Goal: Information Seeking & Learning: Learn about a topic

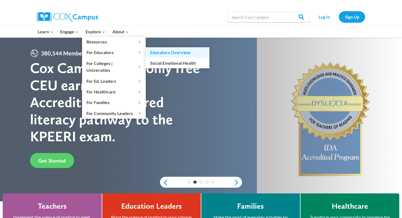
click at [169, 52] on link "Educators Overview" at bounding box center [178, 52] width 64 height 10
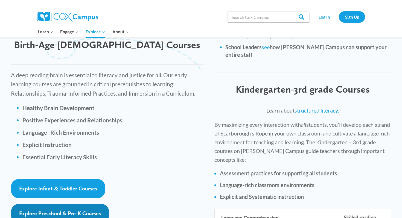
scroll to position [745, 0]
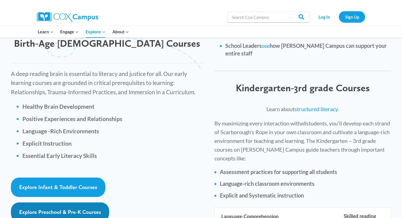
click at [85, 209] on span "Explore Preschool & Pre-K Courses" at bounding box center [60, 212] width 82 height 7
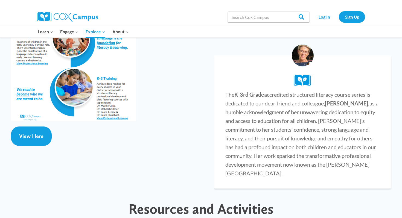
scroll to position [1058, 0]
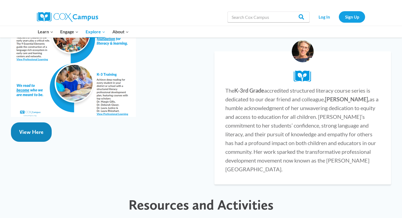
click at [42, 123] on link "View Here" at bounding box center [31, 132] width 41 height 19
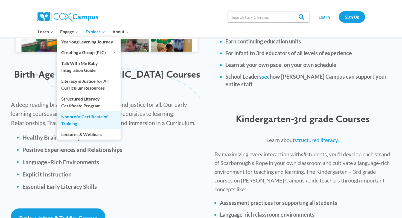
scroll to position [722, 0]
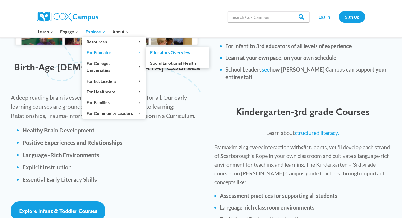
click at [115, 54] on span "For Educators Expand" at bounding box center [114, 52] width 55 height 7
click at [113, 54] on span "For Educators Expand" at bounding box center [114, 52] width 55 height 7
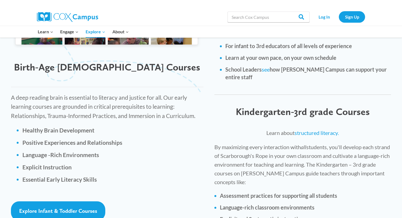
click at [163, 56] on div "Birth-Age 5 Courses" at bounding box center [107, 67] width 204 height 23
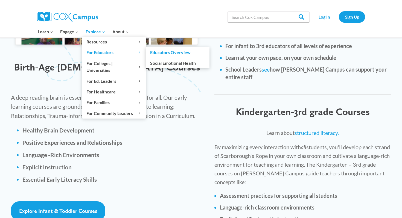
click at [163, 55] on link "Educators Overview" at bounding box center [178, 52] width 64 height 10
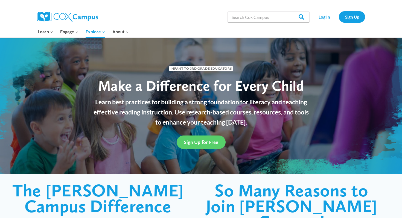
click at [167, 113] on p "Learn best practices for building a strong foundation for literacy and teaching…" at bounding box center [201, 112] width 222 height 30
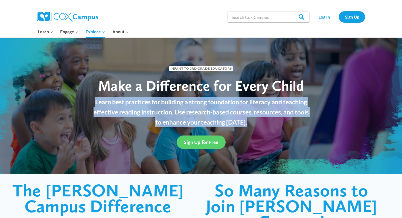
click at [186, 103] on p "Learn best practices for building a strong foundation for literacy and teaching…" at bounding box center [201, 112] width 222 height 30
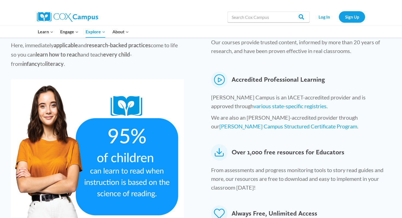
scroll to position [226, 0]
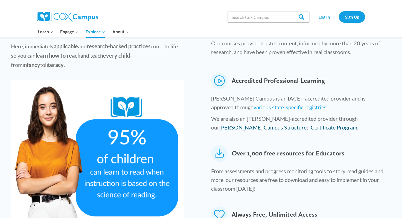
click at [247, 124] on link "Cox Campus Structured Certificate Program" at bounding box center [289, 127] width 138 height 7
click at [264, 104] on link "various state-specific registries." at bounding box center [291, 107] width 74 height 7
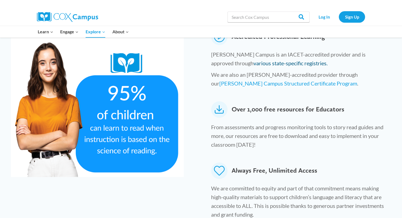
scroll to position [282, 0]
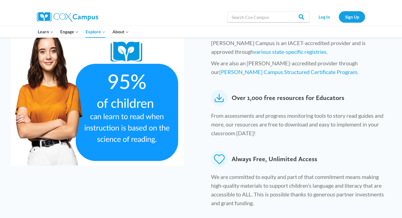
click at [281, 112] on p "From assessments and progress monitoring tools to story read guides and more, o…" at bounding box center [299, 125] width 176 height 29
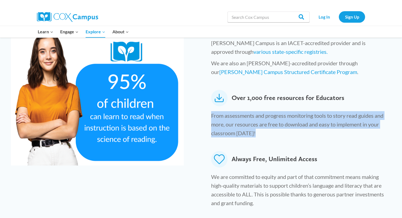
click at [294, 118] on p "From assessments and progress monitoring tools to story read guides and more, o…" at bounding box center [299, 125] width 176 height 29
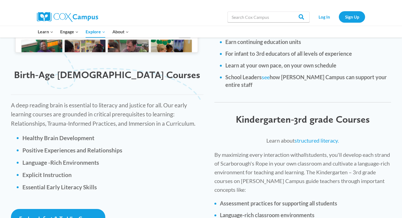
scroll to position [723, 0]
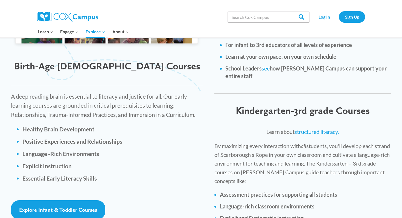
click at [101, 126] on ul "Healthy Brain Development Positive Experiences and Relationships Language -Rich…" at bounding box center [112, 153] width 181 height 57
click at [136, 162] on li "Explicit Instruction" at bounding box center [112, 166] width 181 height 8
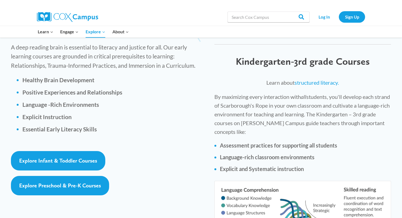
scroll to position [772, 0]
click at [254, 154] on strong "Language-rich classroom environments" at bounding box center [267, 157] width 95 height 7
click at [274, 142] on strong "Assessment practices for supporting all students" at bounding box center [278, 145] width 117 height 7
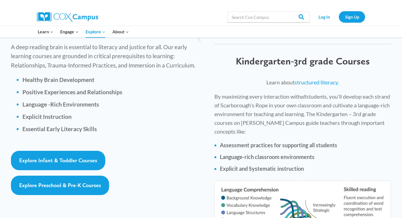
click at [274, 142] on strong "Assessment practices for supporting all students" at bounding box center [278, 145] width 117 height 7
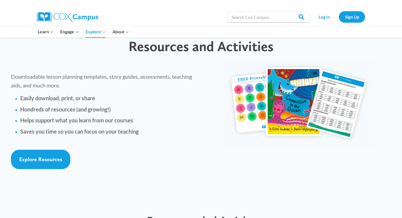
scroll to position [1230, 0]
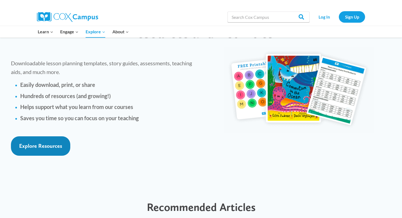
click at [70, 137] on link "Explore Resources" at bounding box center [40, 146] width 59 height 19
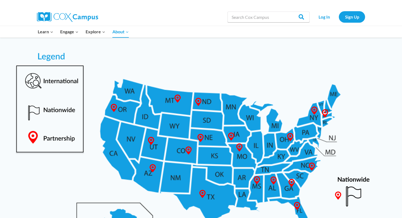
scroll to position [280, 0]
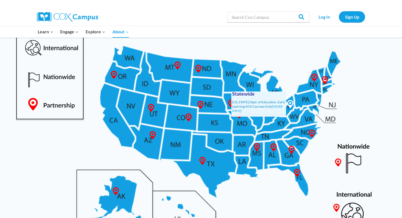
click at [290, 103] on icon at bounding box center [290, 104] width 8 height 8
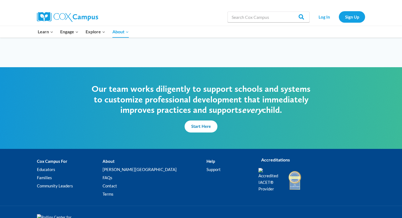
scroll to position [1351, 0]
